Goal: Task Accomplishment & Management: Manage account settings

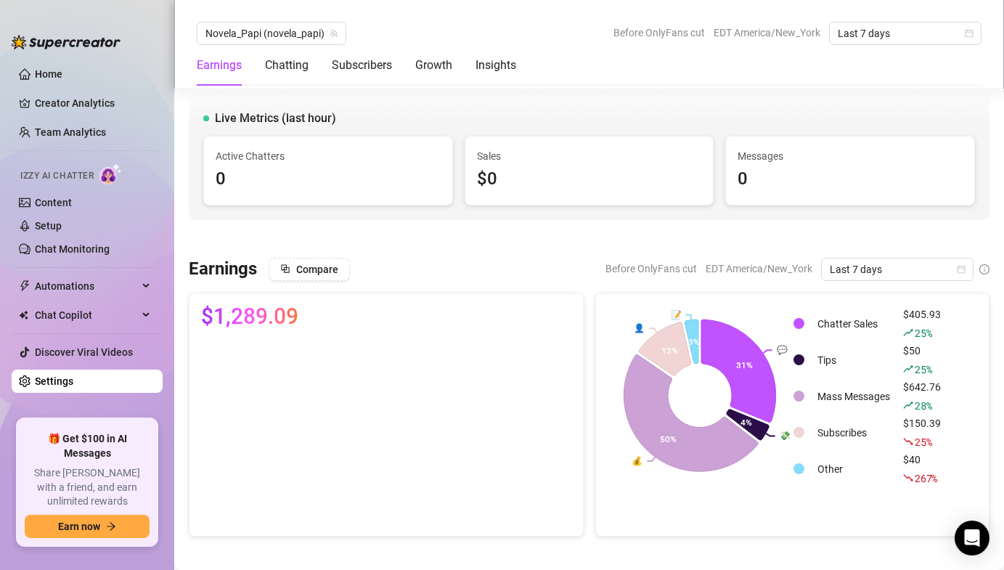
scroll to position [428, 0]
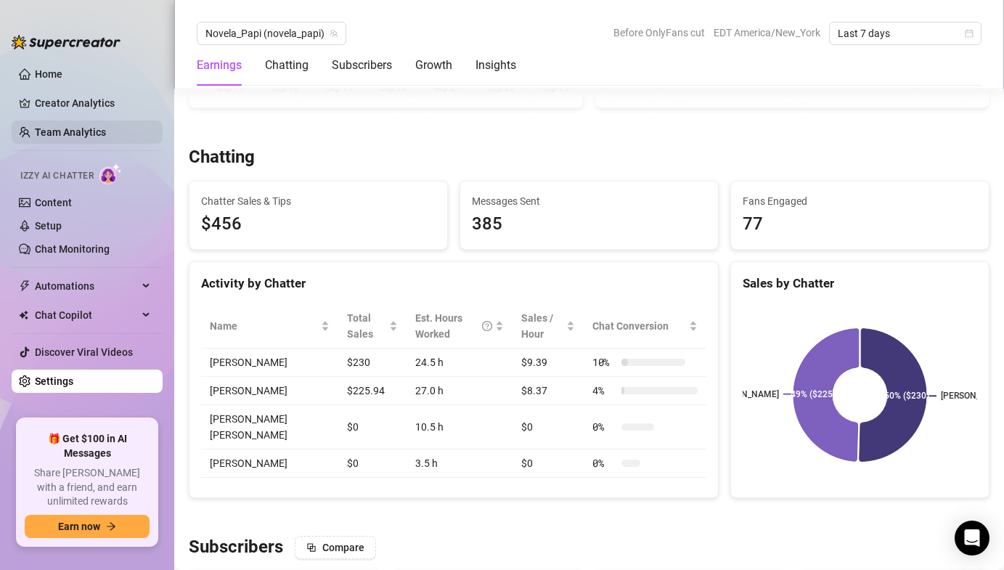
click at [96, 126] on link "Team Analytics" at bounding box center [70, 132] width 71 height 12
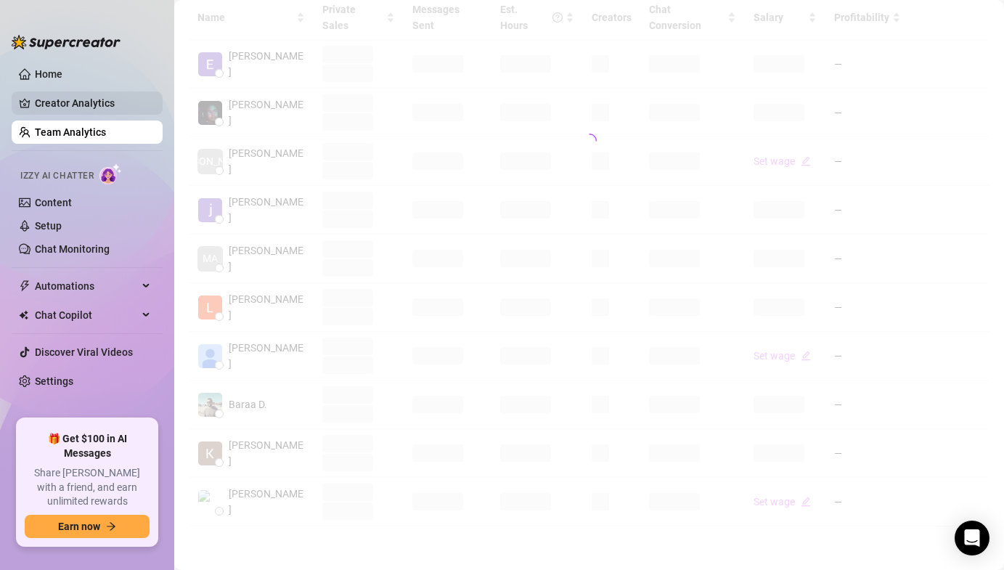
scroll to position [335, 0]
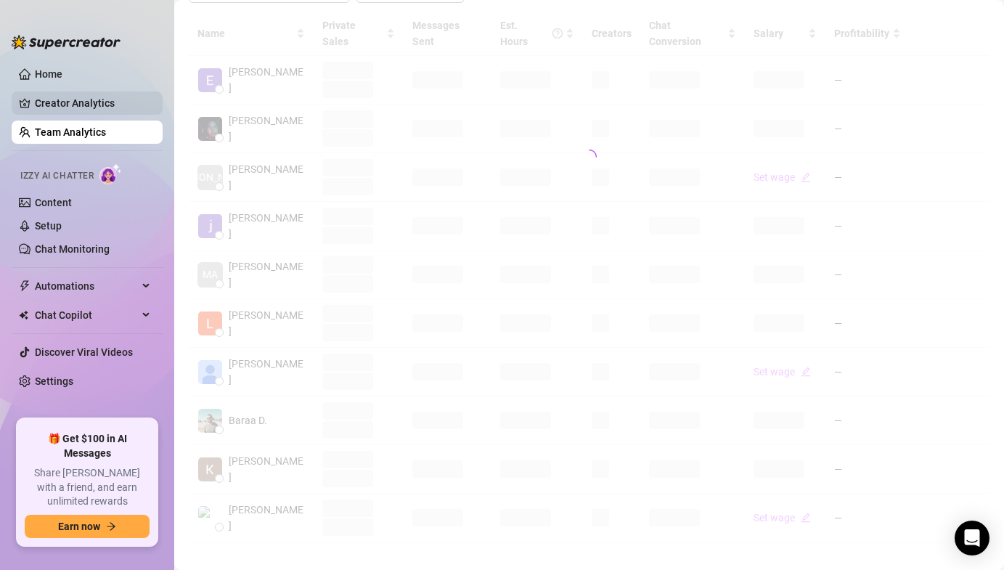
click at [98, 102] on link "Creator Analytics" at bounding box center [93, 102] width 116 height 23
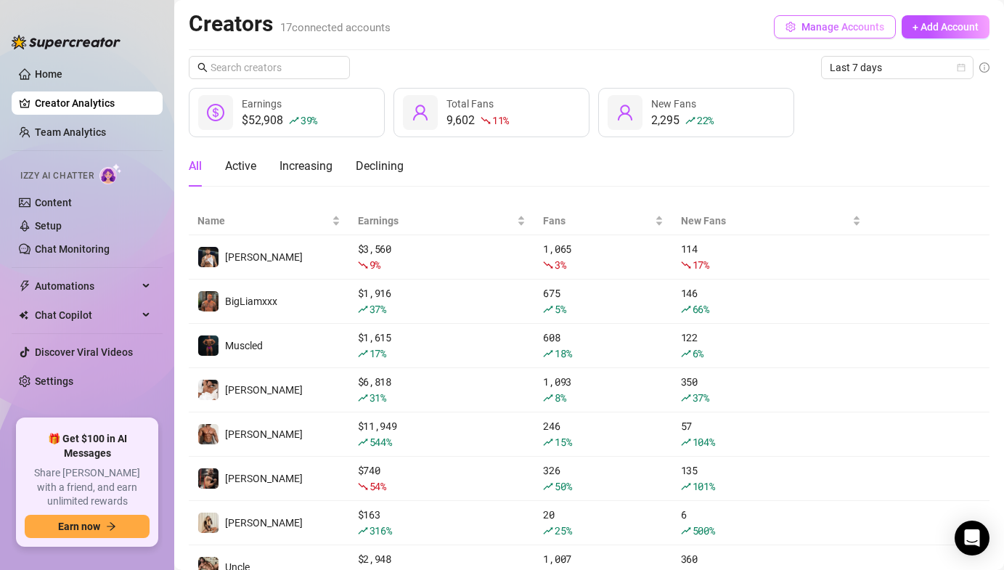
click at [830, 18] on button "Manage Accounts" at bounding box center [835, 26] width 122 height 23
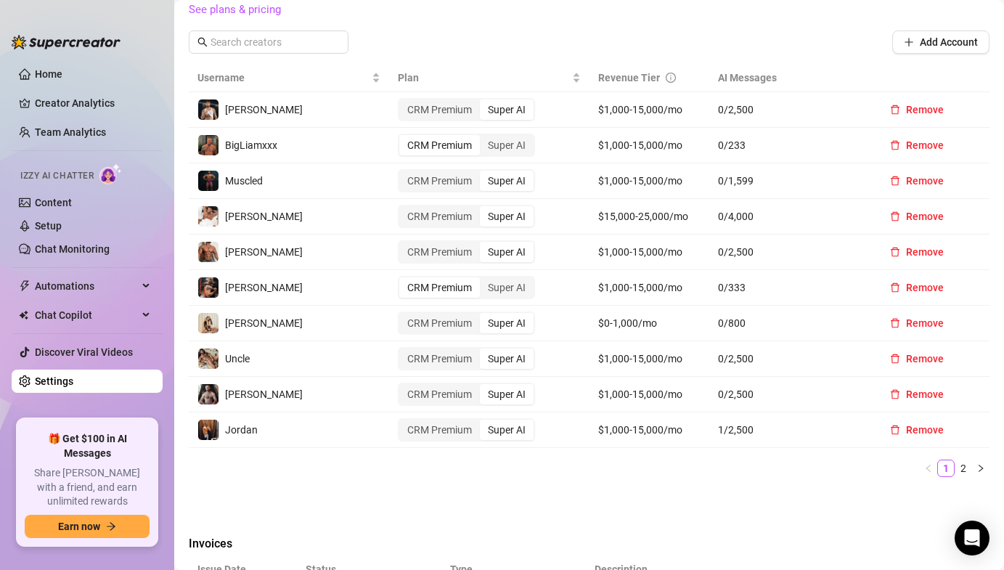
scroll to position [417, 0]
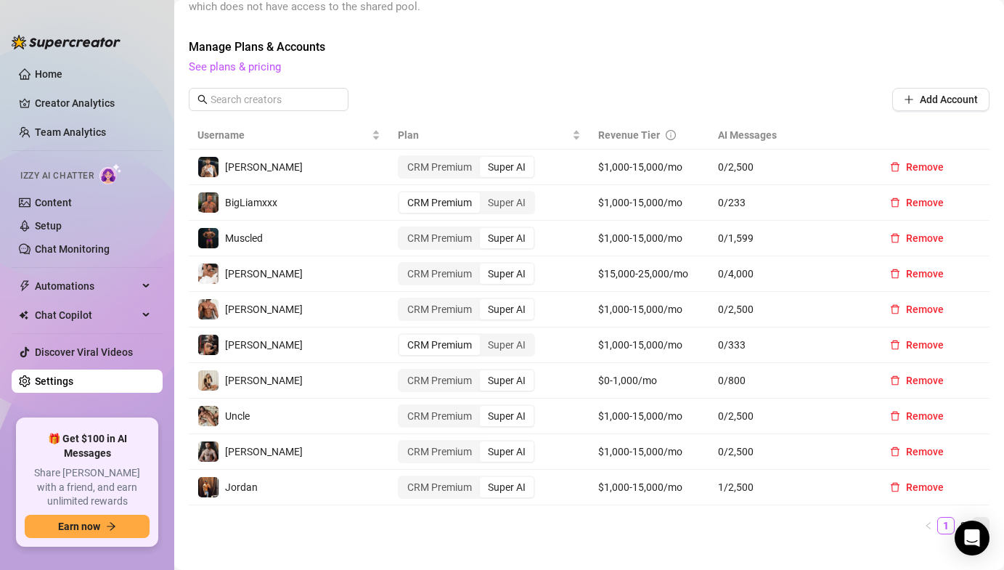
click at [980, 521] on icon "right" at bounding box center [980, 525] width 9 height 9
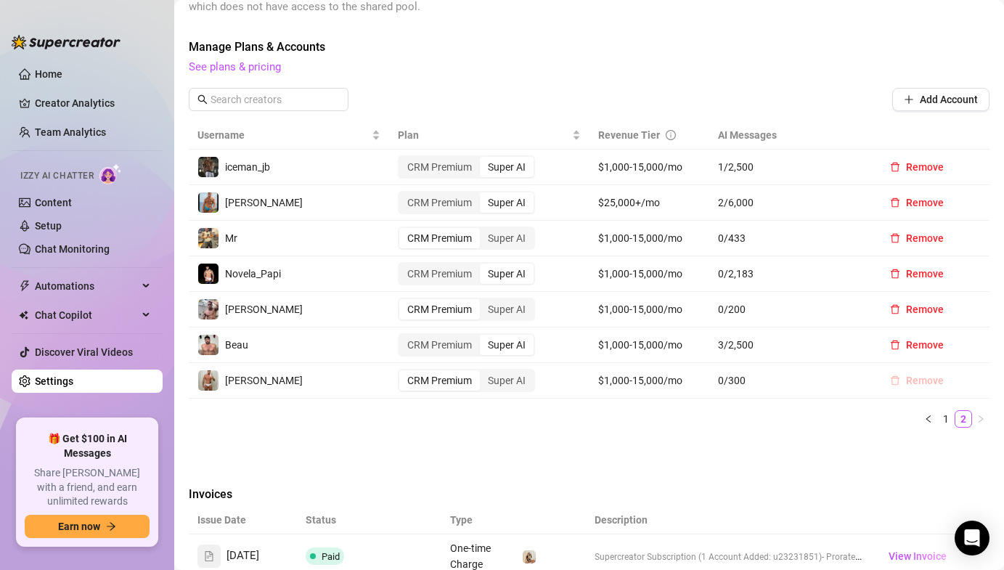
click at [907, 374] on span "Remove" at bounding box center [925, 380] width 38 height 12
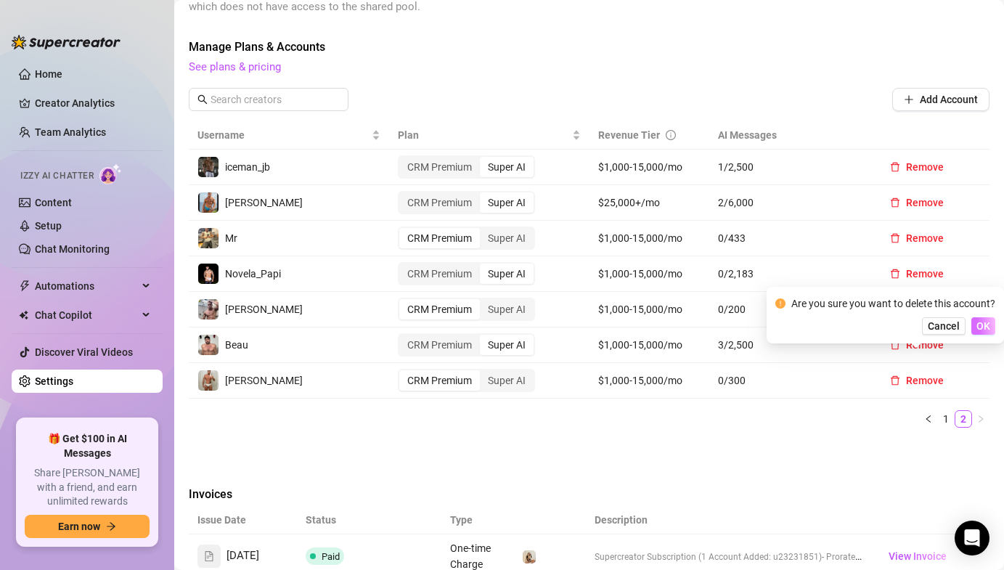
click at [976, 327] on span "OK" at bounding box center [983, 326] width 14 height 12
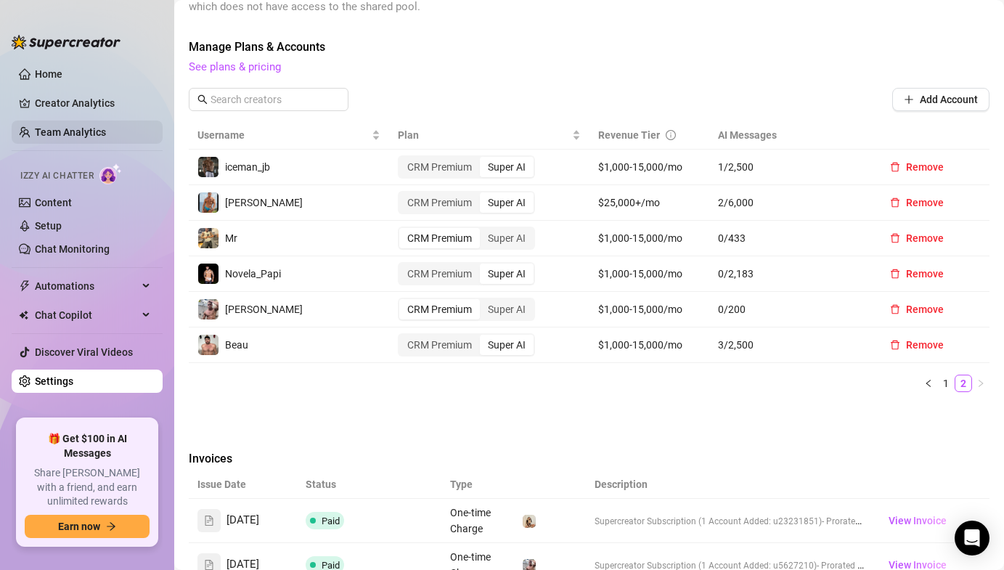
click at [65, 127] on link "Team Analytics" at bounding box center [70, 132] width 71 height 12
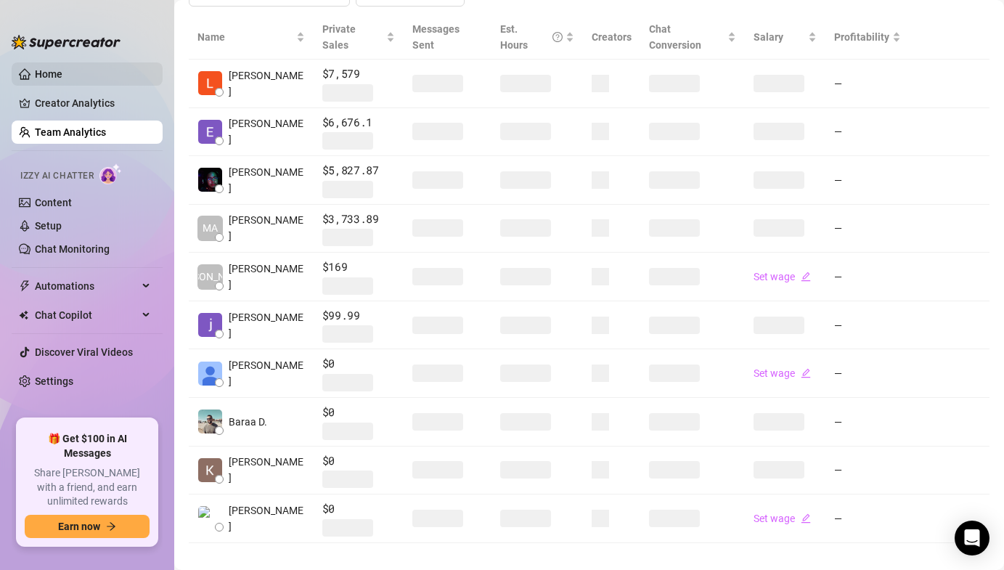
click at [53, 77] on link "Home" at bounding box center [49, 74] width 28 height 12
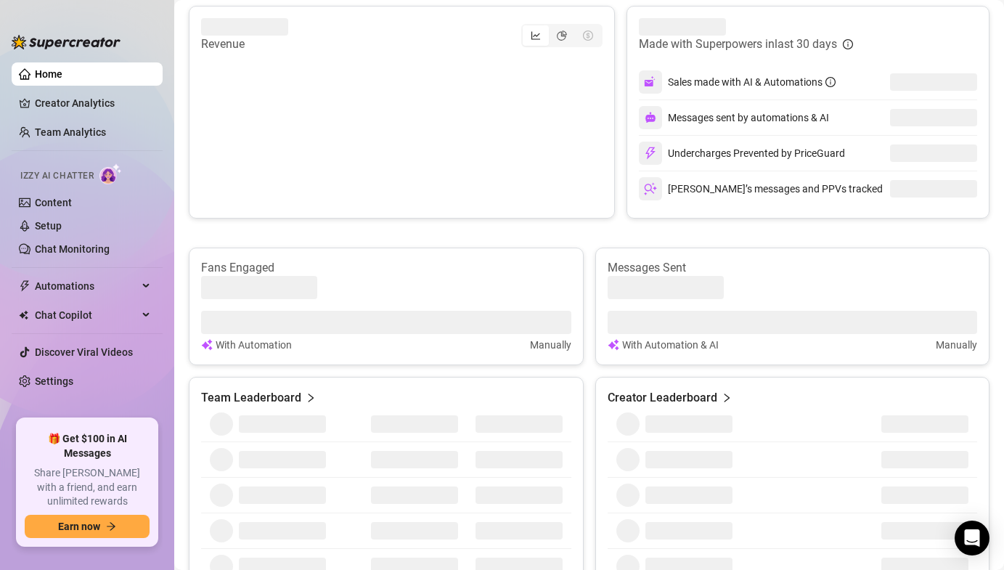
scroll to position [417, 0]
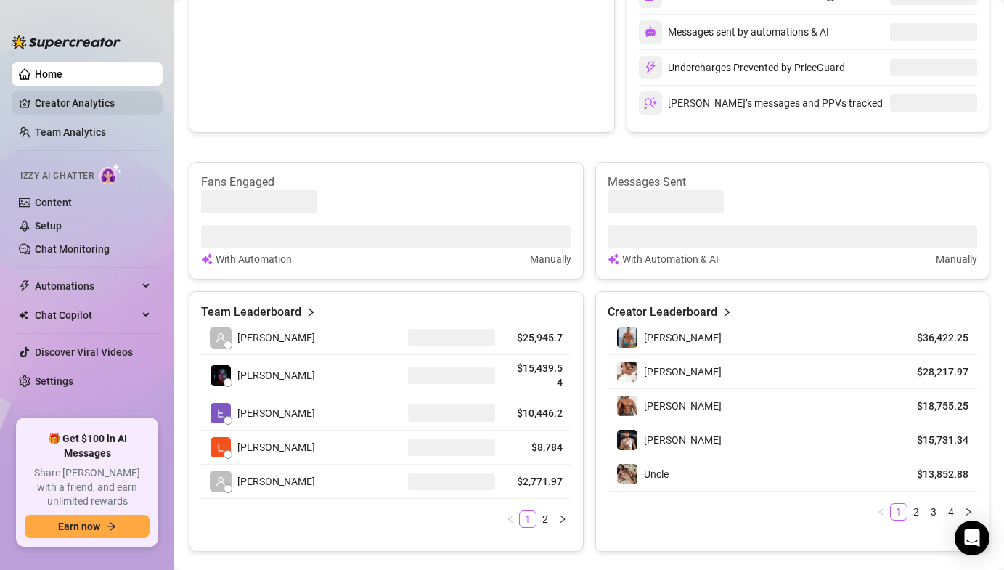
click at [82, 113] on link "Creator Analytics" at bounding box center [93, 102] width 116 height 23
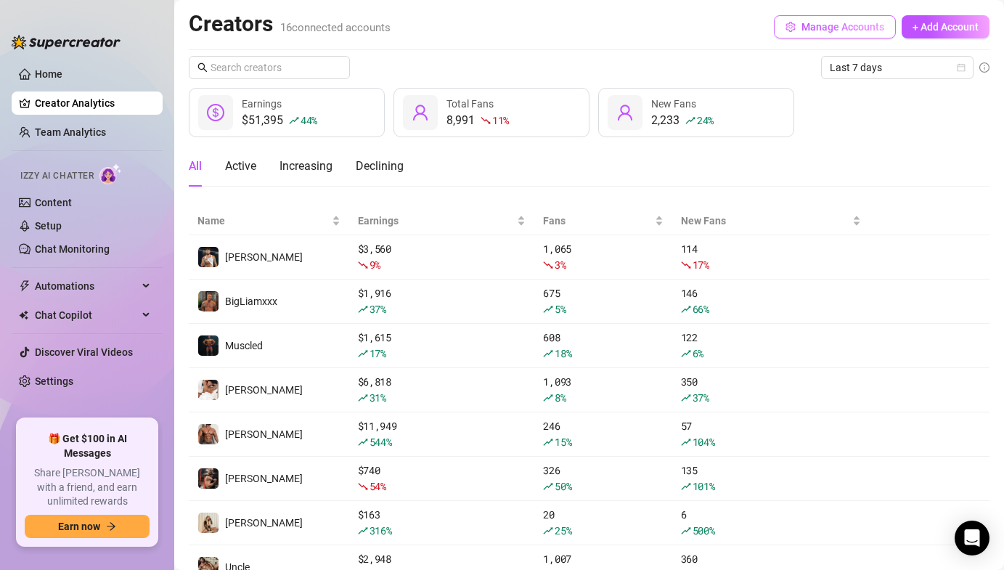
click at [803, 21] on span "Manage Accounts" at bounding box center [842, 27] width 83 height 12
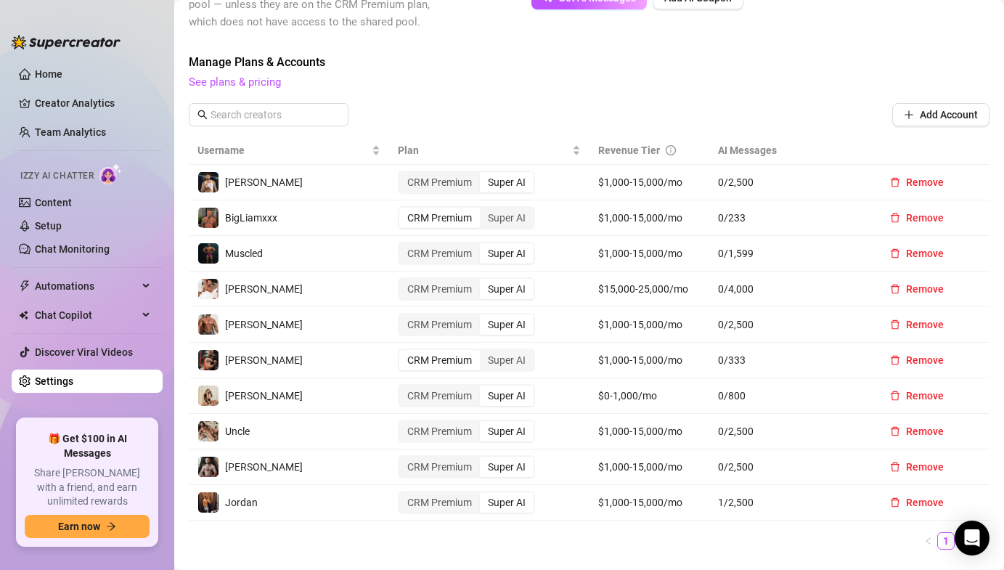
scroll to position [454, 0]
